Goal: Task Accomplishment & Management: Manage account settings

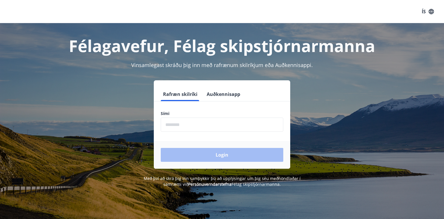
click at [182, 120] on input "phone" at bounding box center [222, 125] width 123 height 14
type input "********"
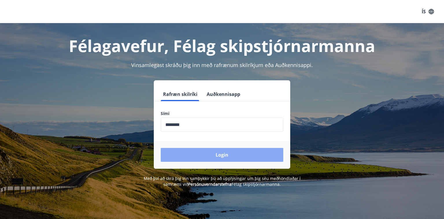
click at [224, 153] on button "Login" at bounding box center [222, 155] width 123 height 14
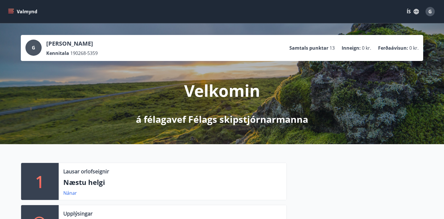
click at [18, 11] on button "Valmynd" at bounding box center [23, 11] width 33 height 10
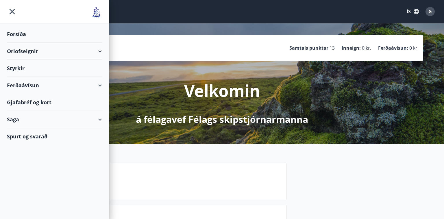
click at [20, 64] on div "Styrkir" at bounding box center [54, 68] width 95 height 17
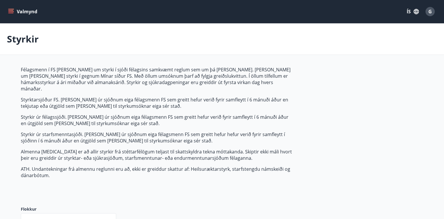
type input "***"
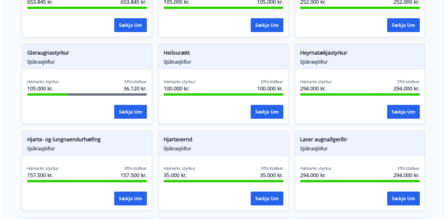
scroll to position [347, 0]
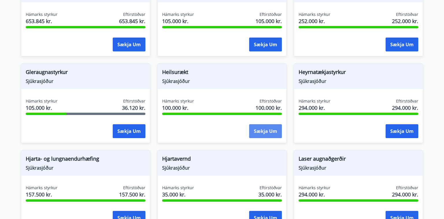
click at [261, 124] on button "Sækja um" at bounding box center [265, 131] width 33 height 14
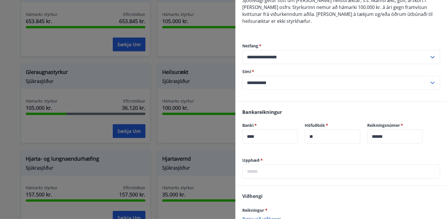
scroll to position [77, 0]
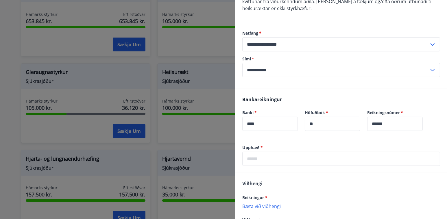
click at [279, 161] on input "text" at bounding box center [341, 159] width 198 height 14
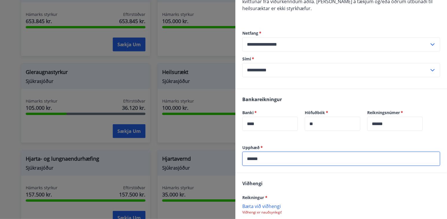
type input "******"
click at [289, 191] on div "Viðhengi Reikningur * [PERSON_NAME] við viðhengi Viðhengi er nauðsynlegt! Viðhe…" at bounding box center [342, 208] width 212 height 71
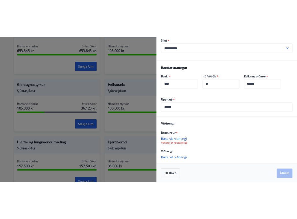
scroll to position [130, 0]
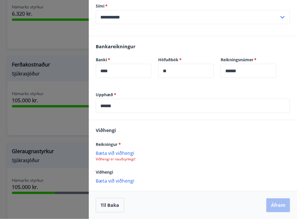
click at [117, 152] on p "Bæta við viðhengi" at bounding box center [193, 153] width 194 height 6
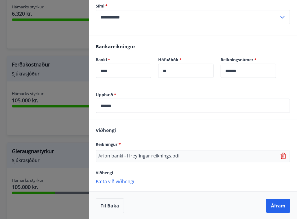
click at [123, 179] on p "Bæta við viðhengi" at bounding box center [193, 182] width 194 height 6
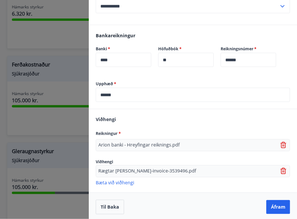
scroll to position [142, 0]
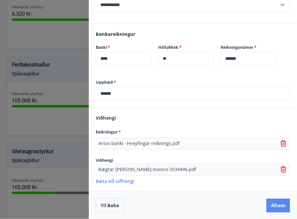
click at [272, 203] on button "Áfram" at bounding box center [279, 206] width 24 height 14
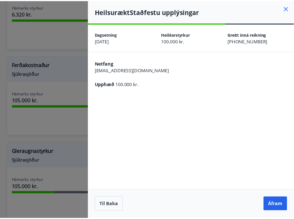
scroll to position [0, 0]
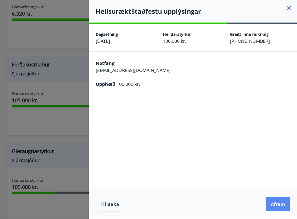
click at [281, 203] on button "Áfram" at bounding box center [279, 205] width 24 height 14
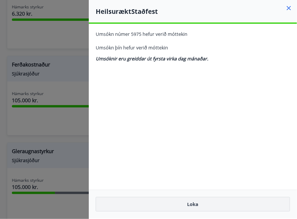
click at [196, 203] on button "Loka" at bounding box center [193, 204] width 194 height 14
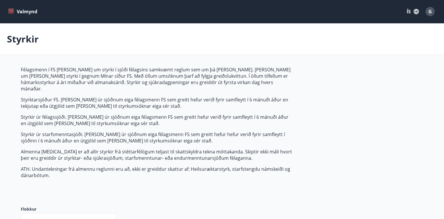
click at [23, 10] on button "Valmynd" at bounding box center [23, 11] width 33 height 10
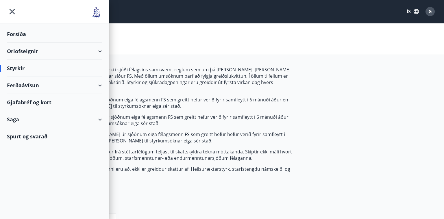
click at [100, 49] on div "Orlofseignir" at bounding box center [54, 51] width 95 height 17
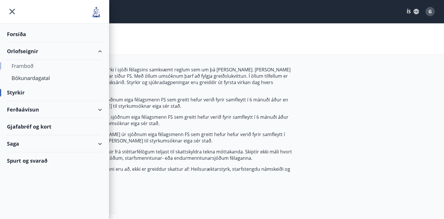
click at [28, 65] on div "Framboð" at bounding box center [55, 66] width 86 height 12
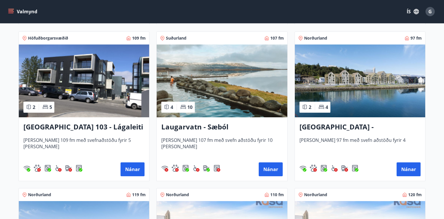
scroll to position [579, 0]
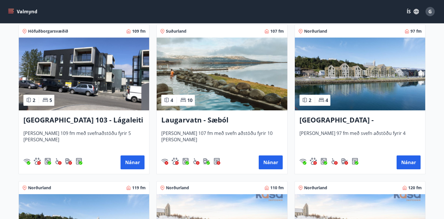
click at [18, 12] on button "Valmynd" at bounding box center [23, 11] width 33 height 10
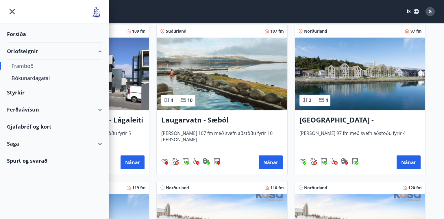
click at [17, 33] on div "Forsíða" at bounding box center [54, 34] width 95 height 17
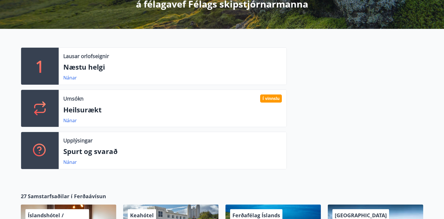
scroll to position [116, 0]
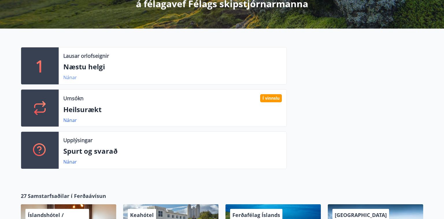
click at [67, 76] on link "Nánar" at bounding box center [70, 77] width 14 height 6
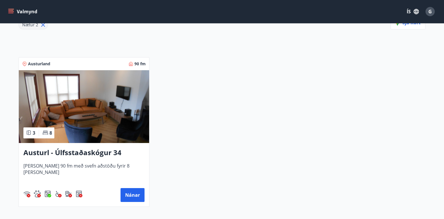
scroll to position [96, 0]
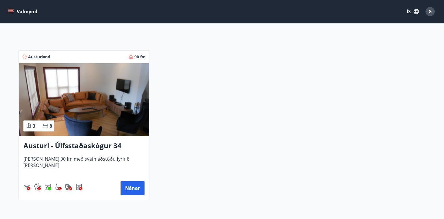
click at [69, 145] on h3 "Austurl - Úlfsstaðaskógur 34" at bounding box center [83, 146] width 121 height 10
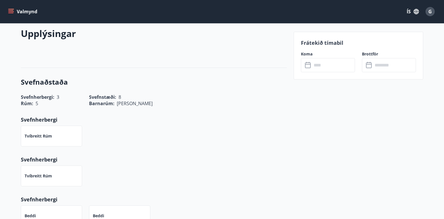
scroll to position [174, 0]
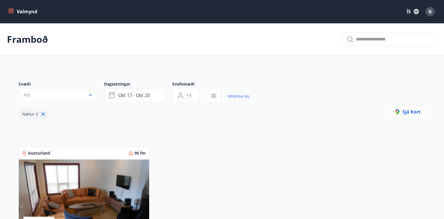
click at [13, 9] on icon "menu" at bounding box center [11, 9] width 6 height 1
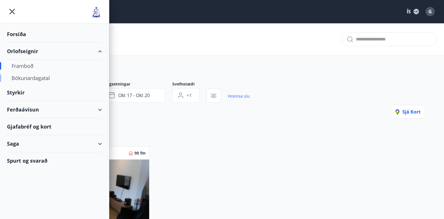
click at [40, 77] on div "Bókunardagatal" at bounding box center [55, 78] width 86 height 12
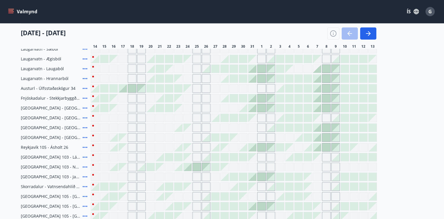
scroll to position [77, 0]
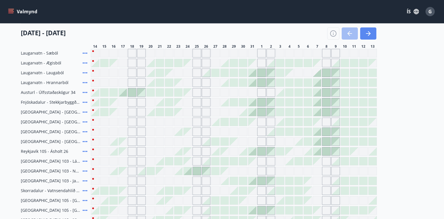
click at [370, 33] on icon "button" at bounding box center [369, 33] width 3 height 5
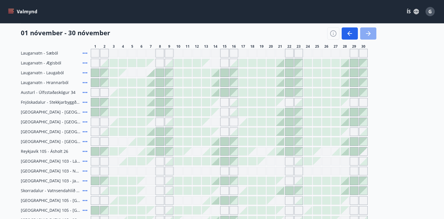
click at [370, 33] on icon "button" at bounding box center [368, 33] width 7 height 7
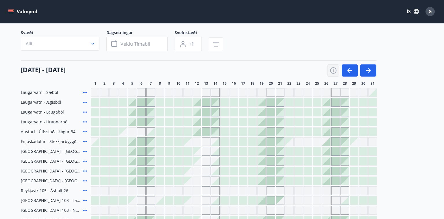
scroll to position [38, 0]
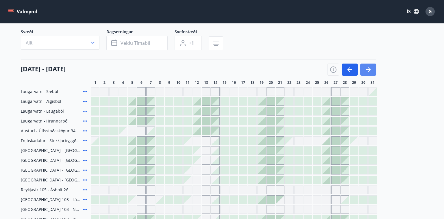
click at [371, 66] on icon "button" at bounding box center [368, 69] width 7 height 7
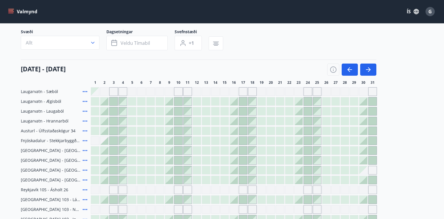
click at [234, 101] on div at bounding box center [234, 102] width 8 height 8
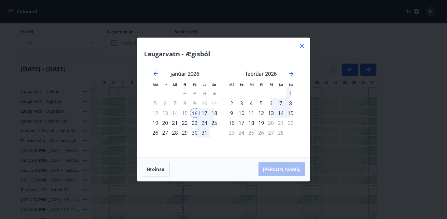
click at [195, 122] on div "23" at bounding box center [195, 123] width 10 height 10
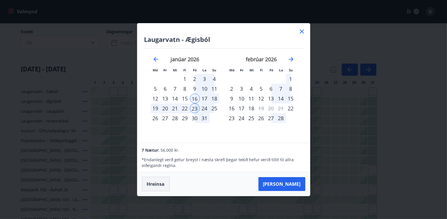
click at [152, 182] on button "Hreinsa" at bounding box center [156, 184] width 28 height 14
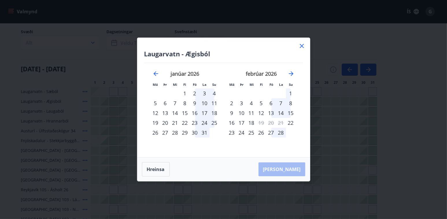
click at [302, 44] on icon at bounding box center [302, 46] width 7 height 7
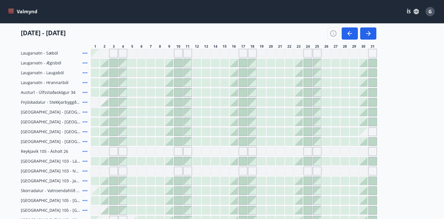
scroll to position [77, 0]
click at [348, 33] on icon "button" at bounding box center [350, 33] width 7 height 7
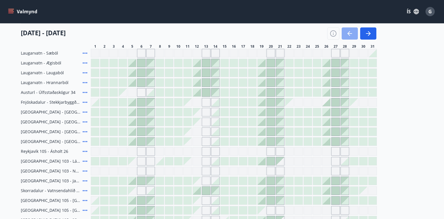
click at [350, 31] on icon "button" at bounding box center [350, 33] width 7 height 7
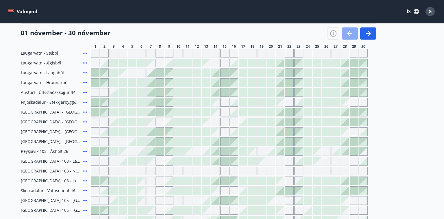
click at [350, 31] on icon "button" at bounding box center [350, 33] width 7 height 7
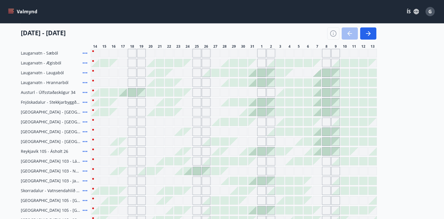
click at [299, 131] on div at bounding box center [299, 132] width 8 height 8
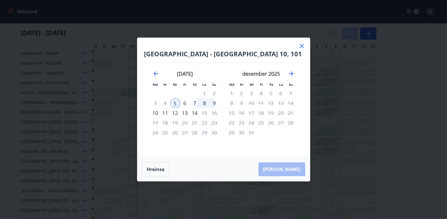
click at [155, 112] on div "10" at bounding box center [156, 113] width 10 height 10
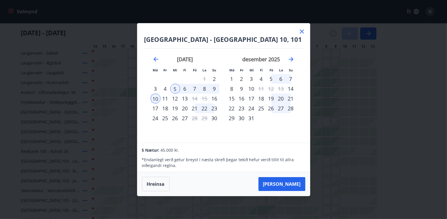
click at [158, 184] on button "Hreinsa" at bounding box center [156, 184] width 28 height 14
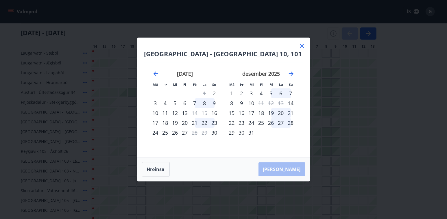
click at [302, 46] on icon at bounding box center [302, 46] width 4 height 4
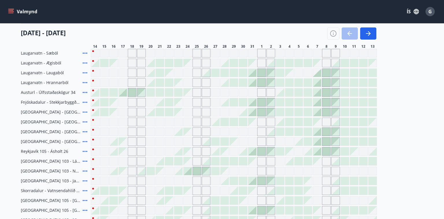
click at [12, 9] on icon "menu" at bounding box center [11, 12] width 6 height 6
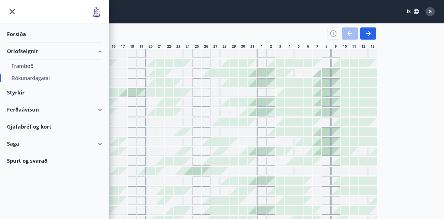
click at [100, 107] on div "Ferðaávísun" at bounding box center [54, 109] width 95 height 17
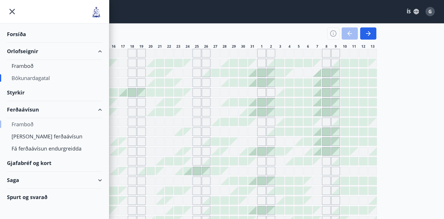
click at [27, 123] on div "Framboð" at bounding box center [55, 124] width 86 height 12
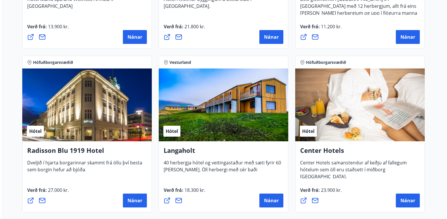
scroll to position [868, 0]
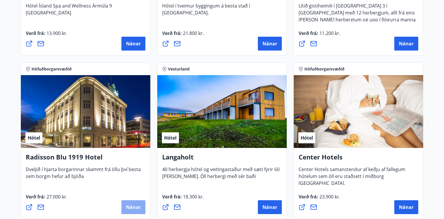
click at [136, 205] on span "Nánar" at bounding box center [133, 207] width 15 height 6
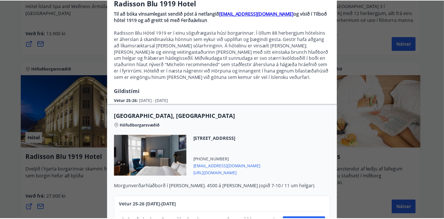
scroll to position [0, 0]
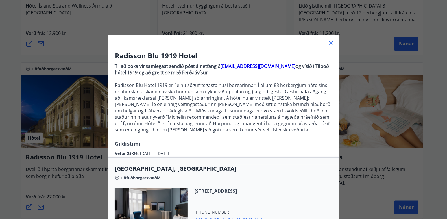
click at [330, 41] on icon at bounding box center [331, 42] width 7 height 7
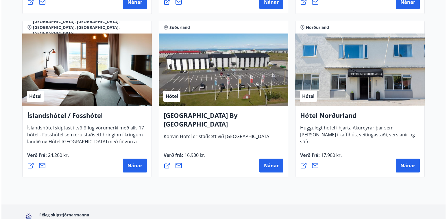
scroll to position [1395, 0]
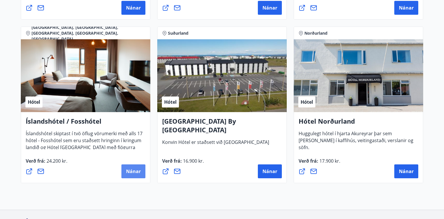
click at [134, 168] on span "Nánar" at bounding box center [133, 171] width 15 height 6
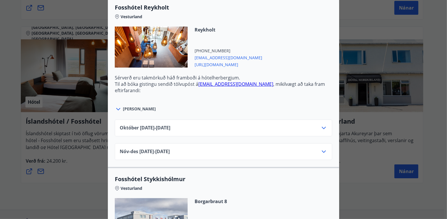
scroll to position [212, 0]
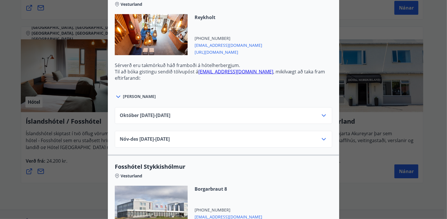
click at [322, 114] on icon at bounding box center [324, 115] width 7 height 7
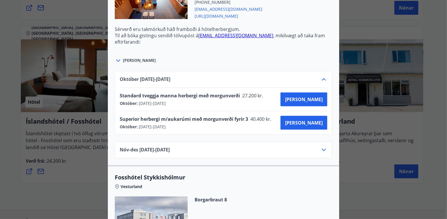
scroll to position [251, 0]
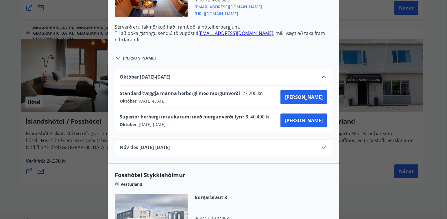
click at [322, 146] on icon at bounding box center [324, 147] width 7 height 7
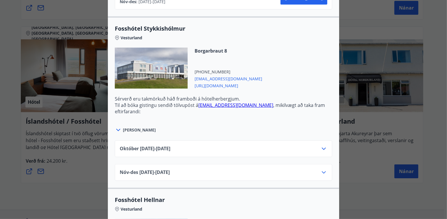
scroll to position [405, 0]
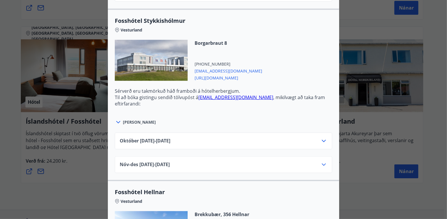
click at [323, 162] on icon at bounding box center [324, 164] width 7 height 7
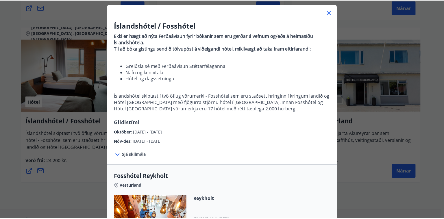
scroll to position [0, 0]
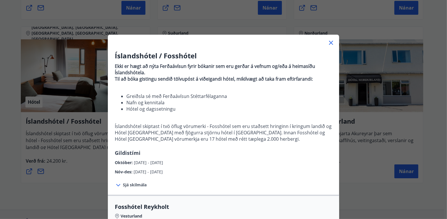
click at [329, 41] on icon at bounding box center [331, 42] width 7 height 7
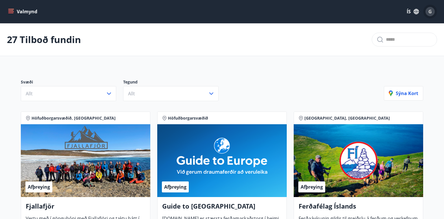
click at [429, 12] on span "G" at bounding box center [430, 11] width 3 height 6
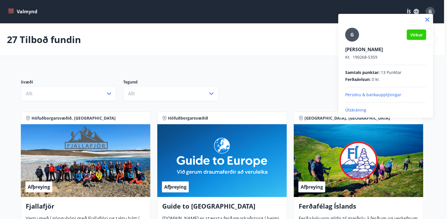
click at [359, 109] on p "Útskráning" at bounding box center [385, 110] width 81 height 6
